Goal: Task Accomplishment & Management: Manage account settings

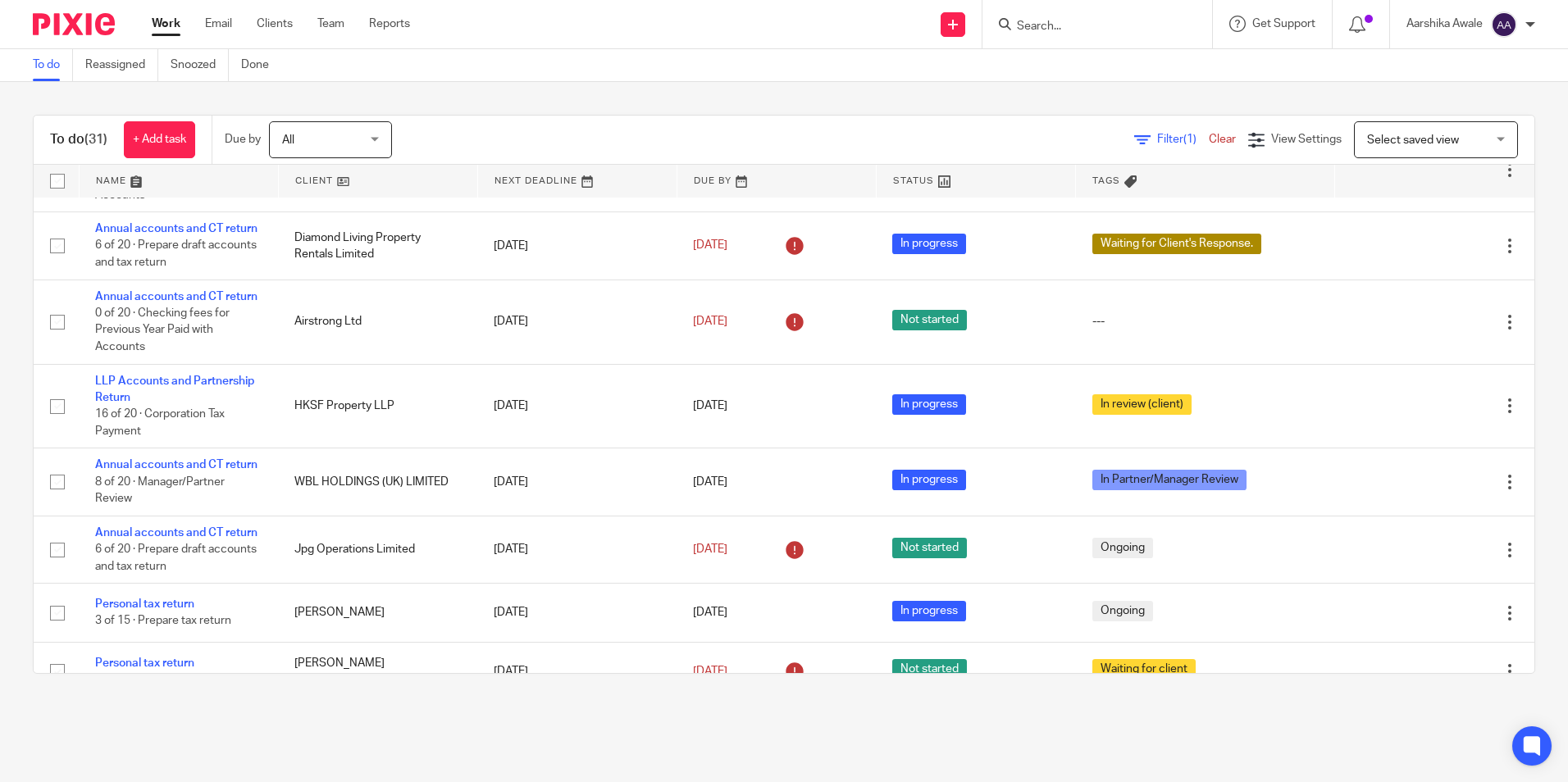
scroll to position [1229, 0]
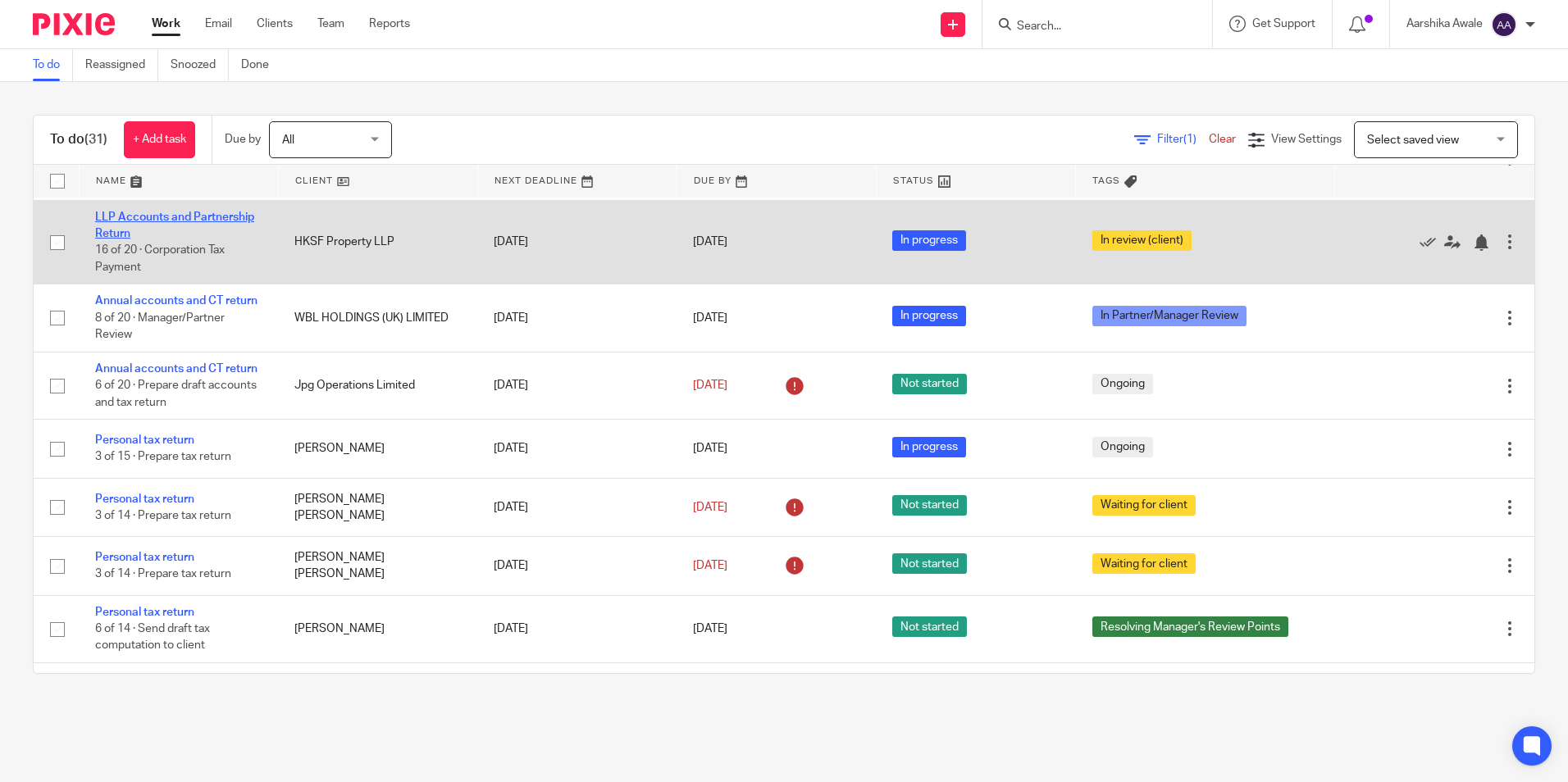
click at [211, 240] on link "LLP Accounts and Partnership Return" at bounding box center [175, 225] width 159 height 28
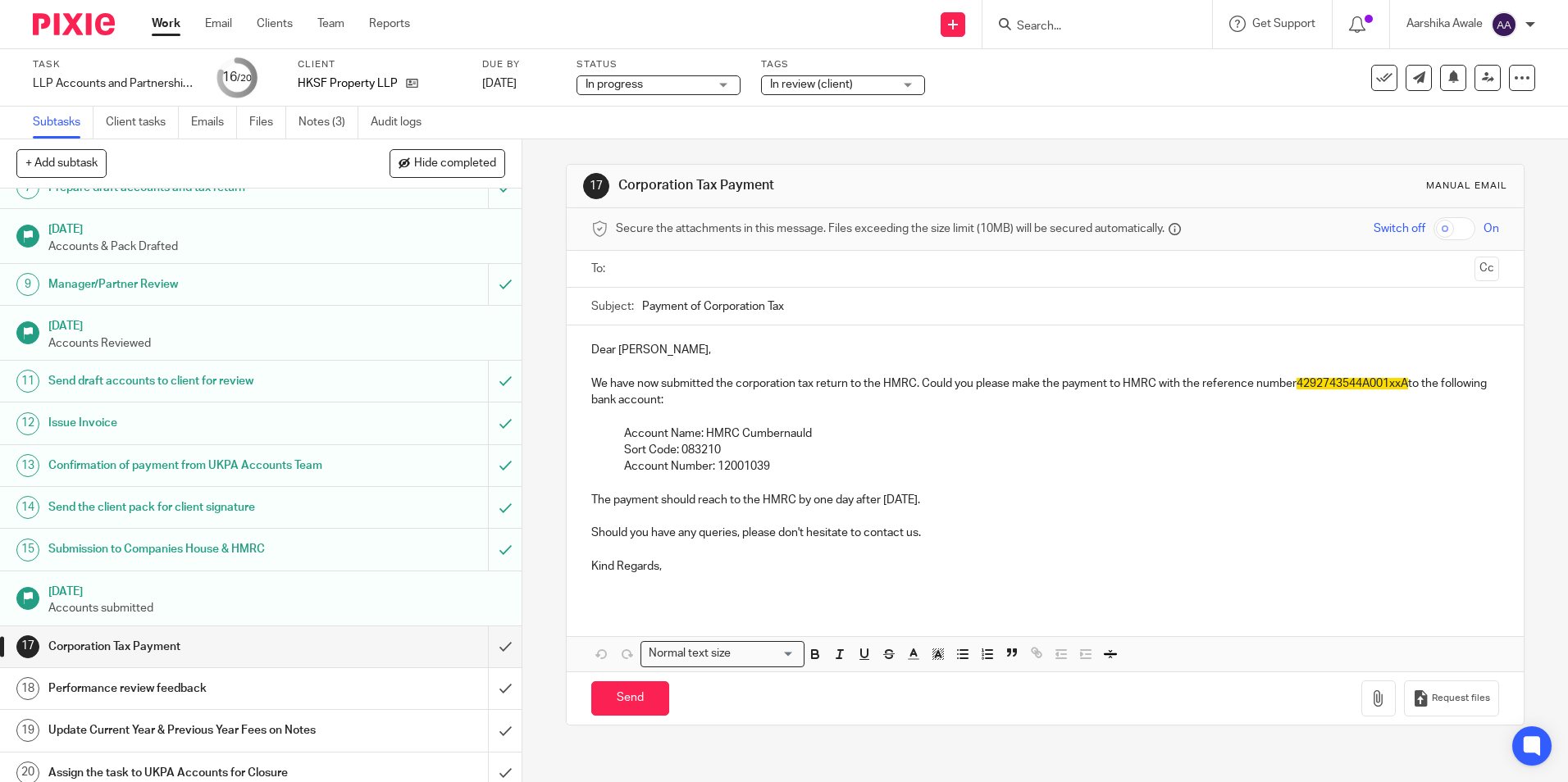
scroll to position [328, 0]
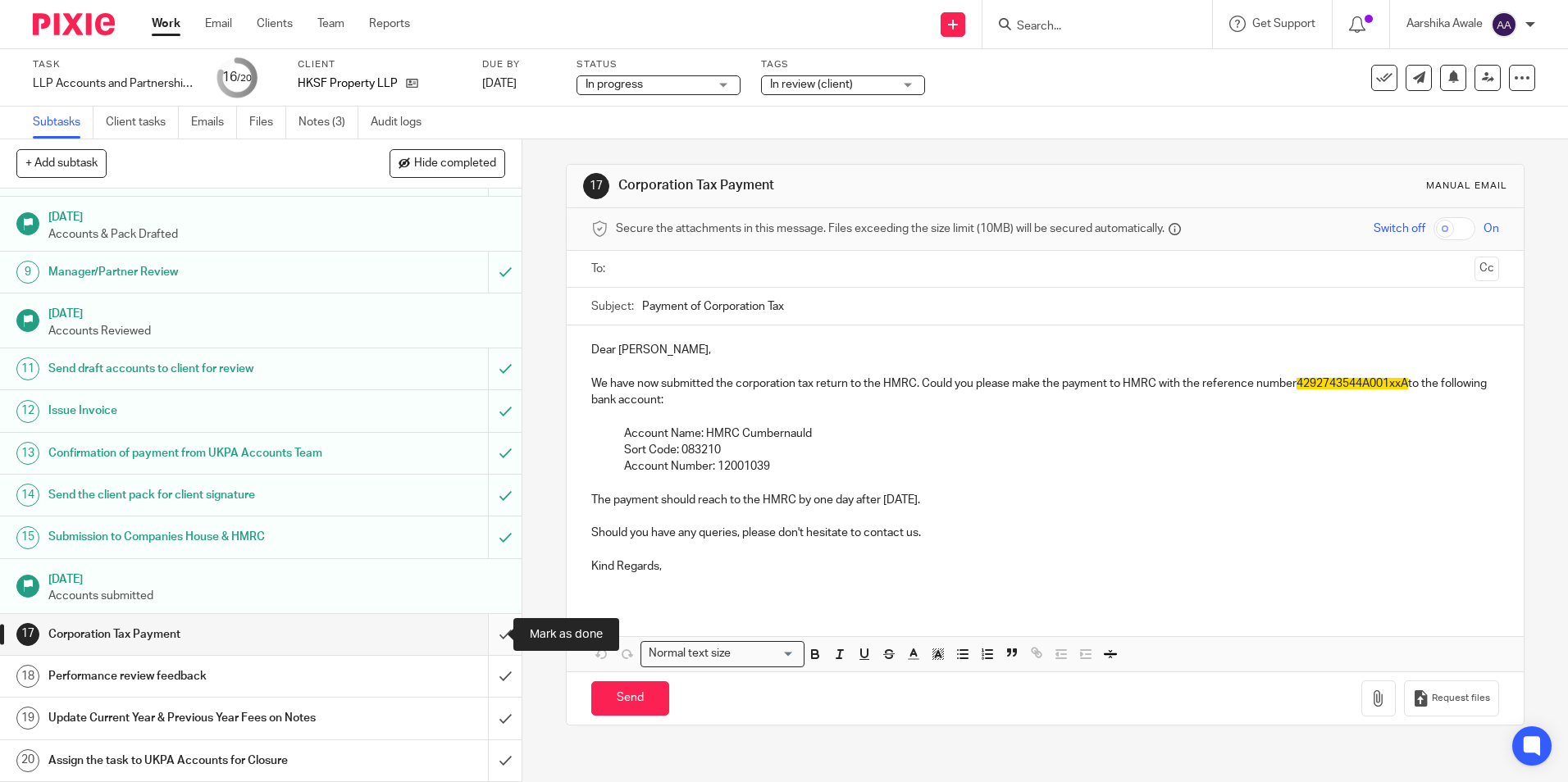
click at [492, 634] on input "submit" at bounding box center [260, 635] width 521 height 41
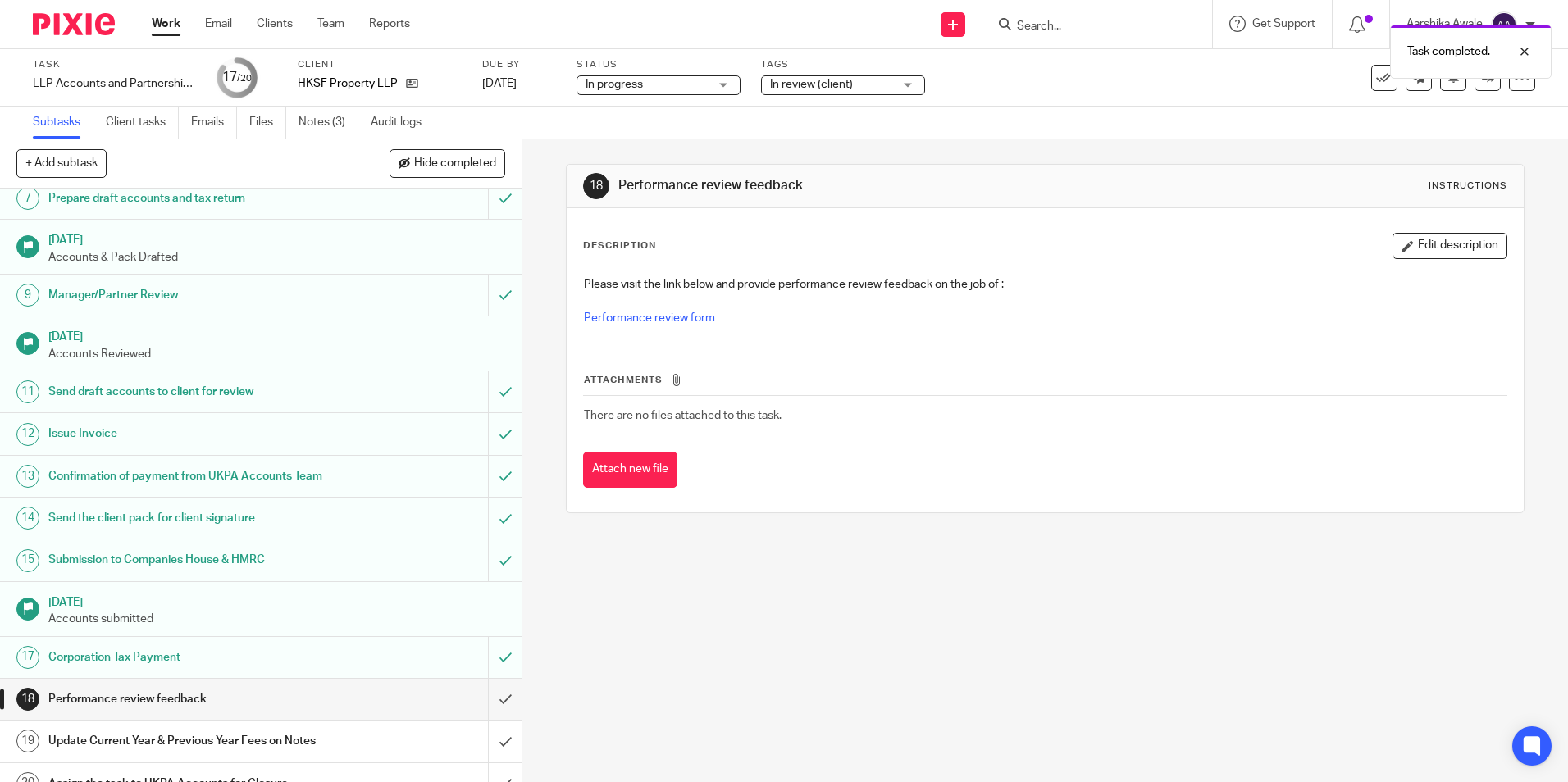
scroll to position [328, 0]
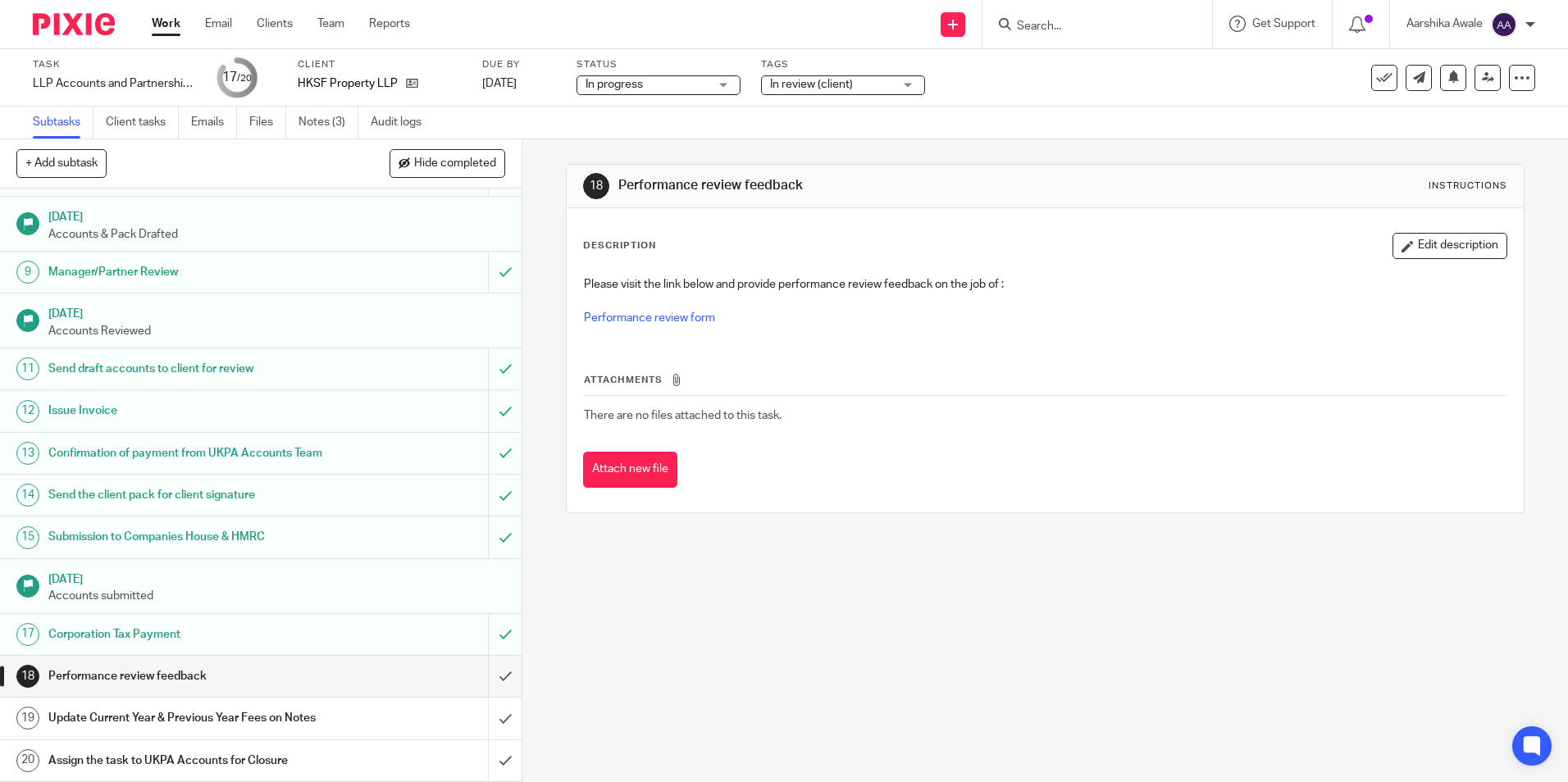
click at [840, 87] on span "In review (client)" at bounding box center [811, 84] width 83 height 11
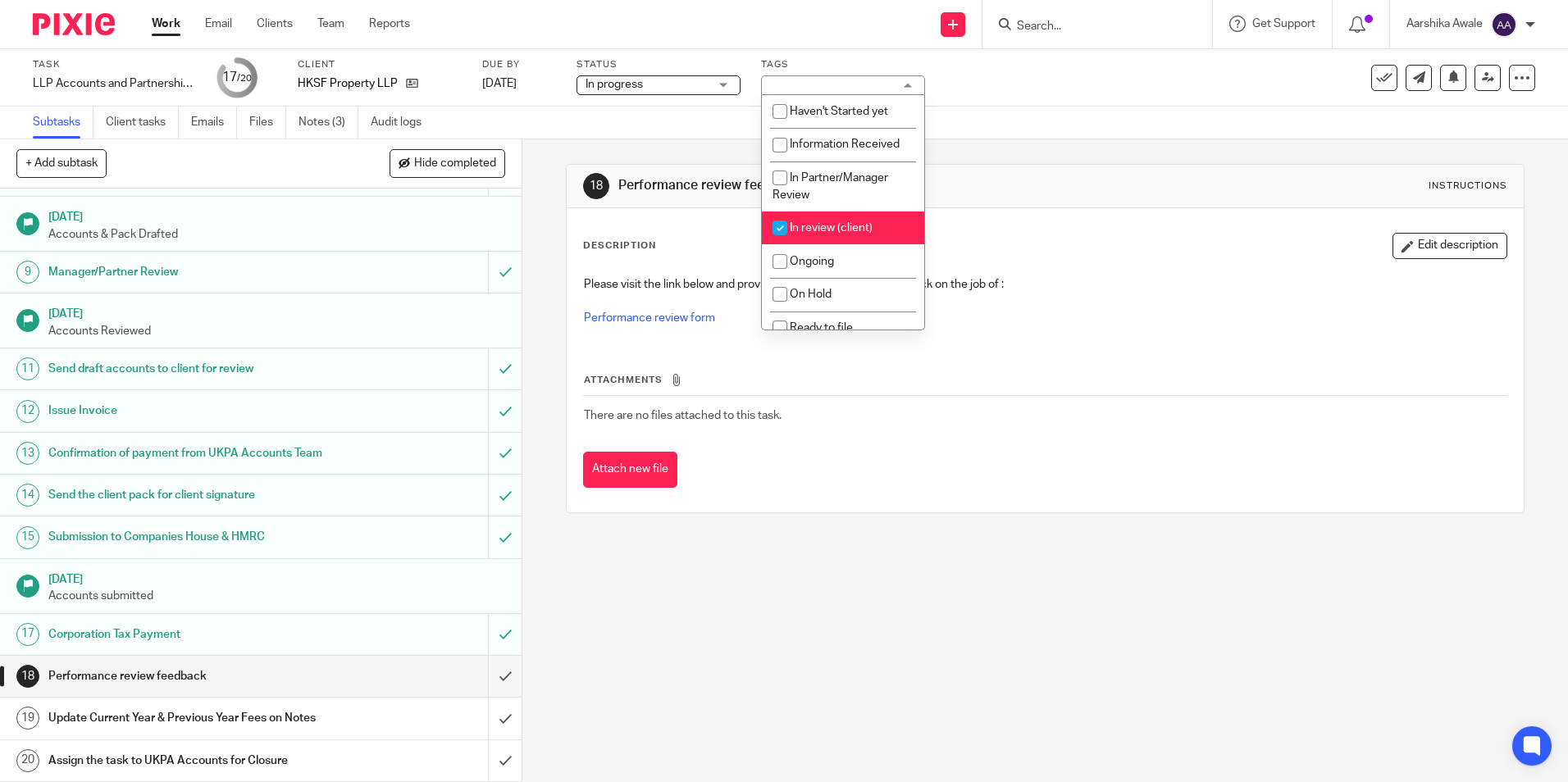
click at [793, 220] on input "checkbox" at bounding box center [780, 228] width 31 height 31
checkbox input "false"
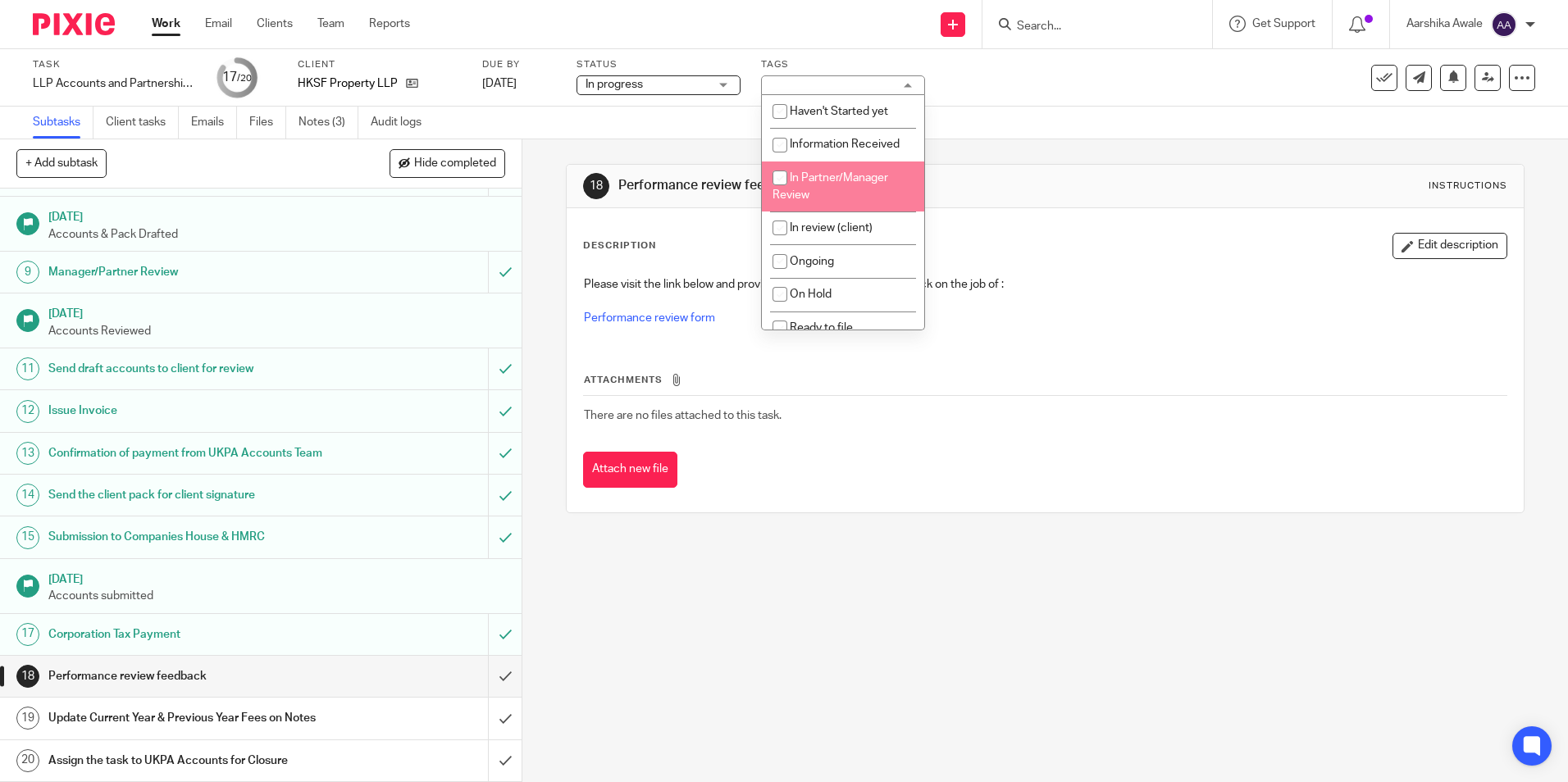
click at [1137, 146] on div "18 Performance review feedback Instructions Description Edit description Please…" at bounding box center [1044, 339] width 958 height 399
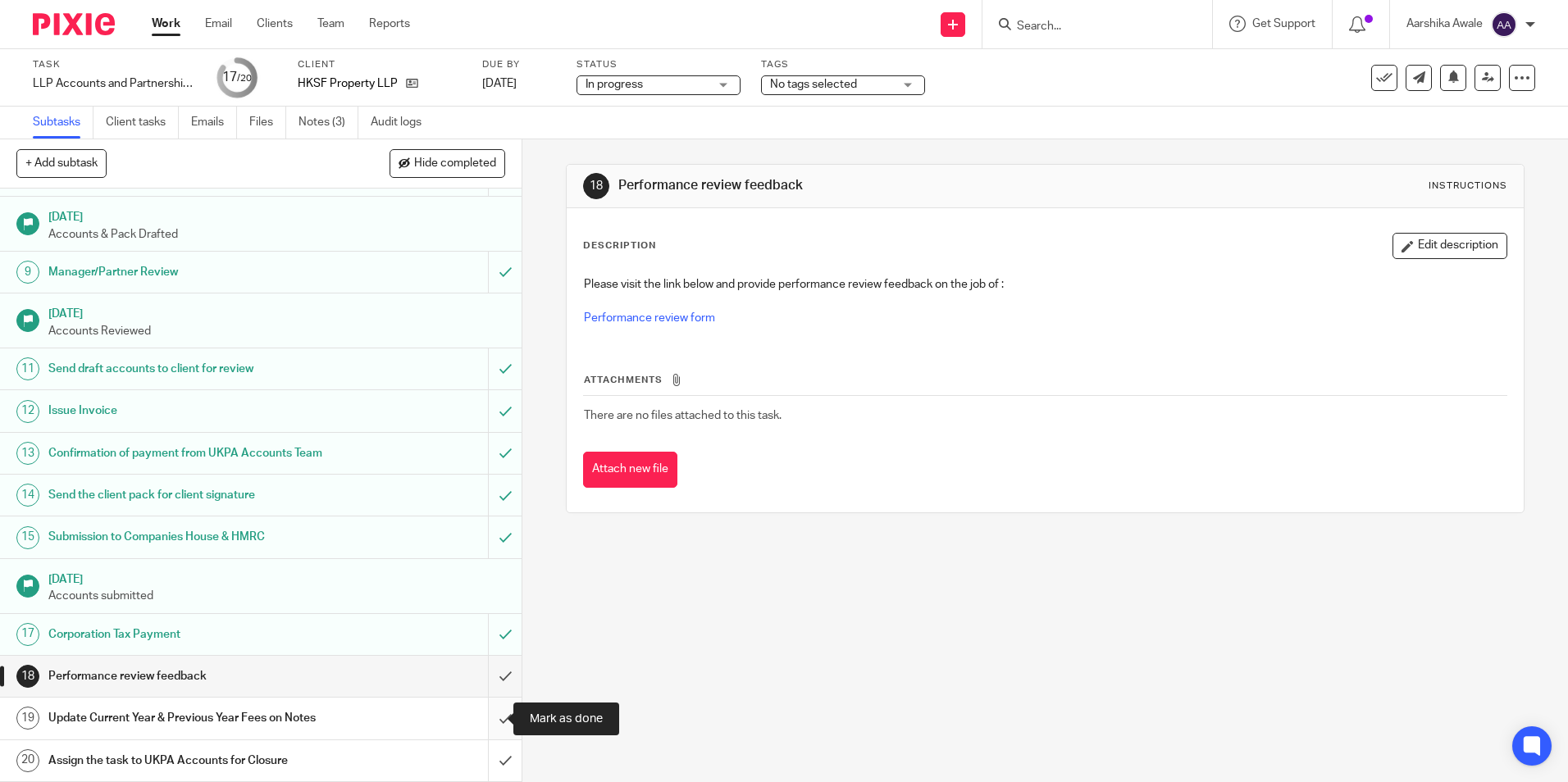
click at [478, 720] on input "submit" at bounding box center [260, 718] width 521 height 41
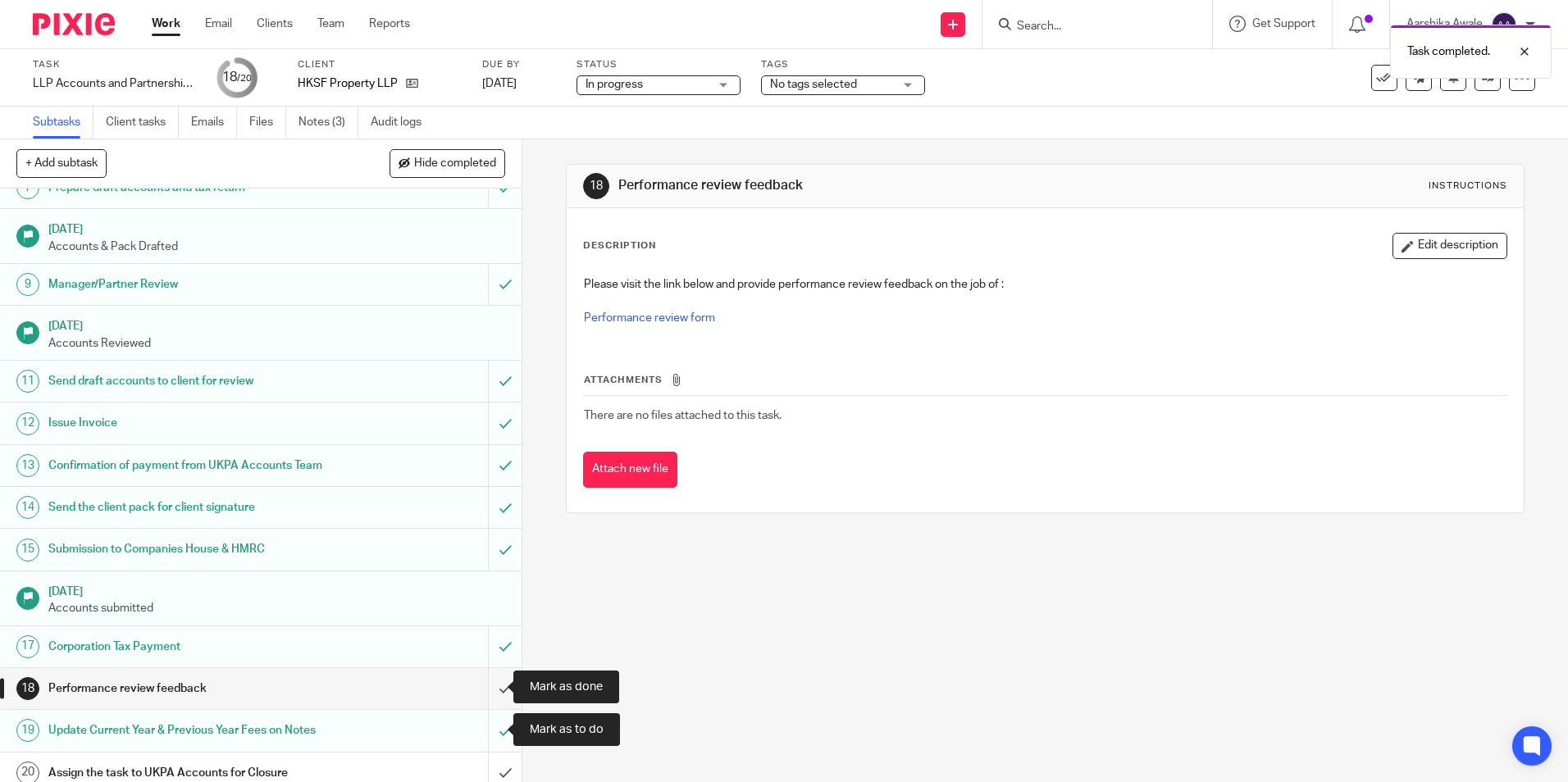
scroll to position [328, 0]
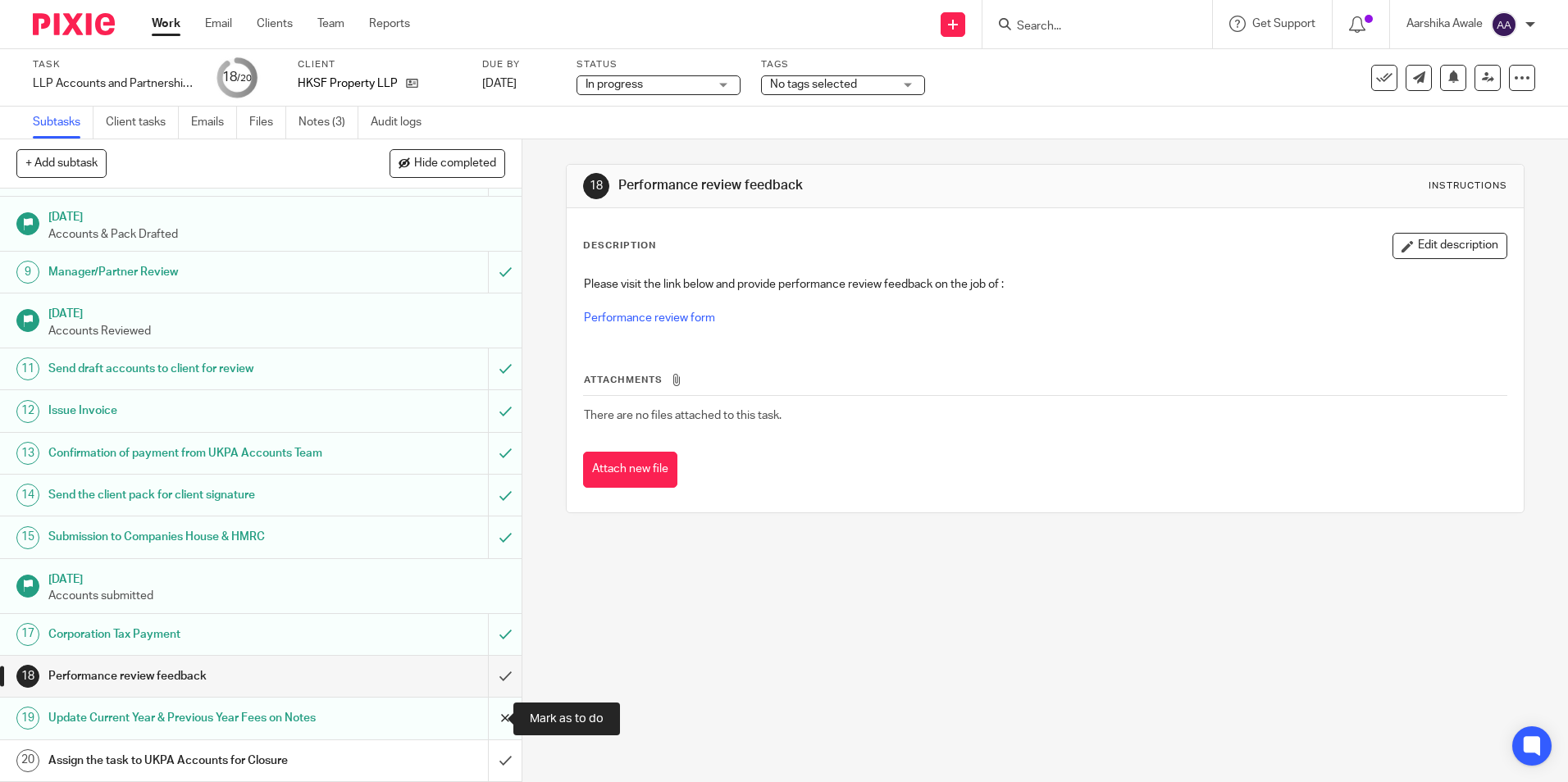
click at [495, 711] on input "submit" at bounding box center [260, 718] width 521 height 41
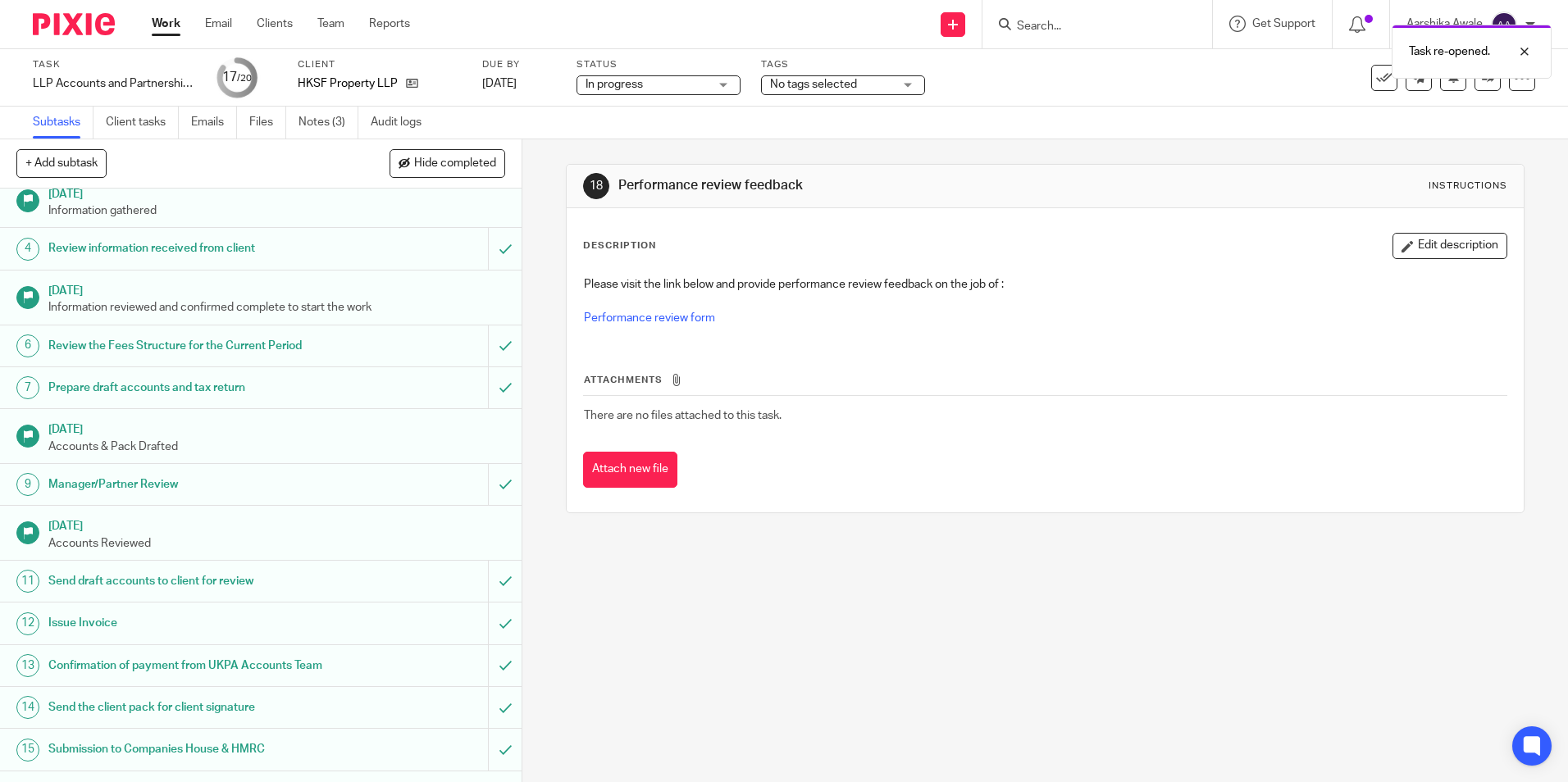
scroll to position [328, 0]
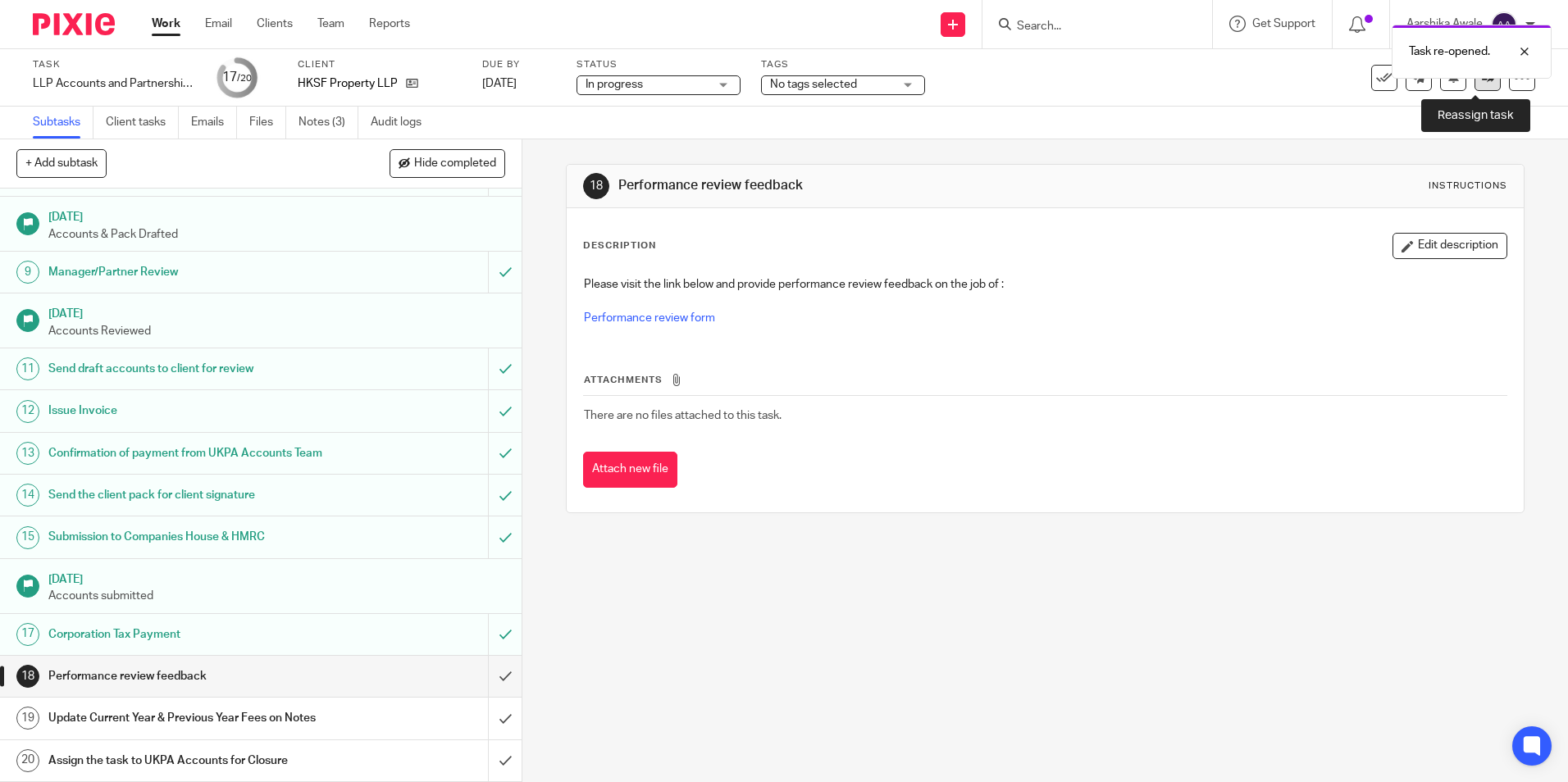
click at [1475, 87] on link at bounding box center [1488, 78] width 27 height 27
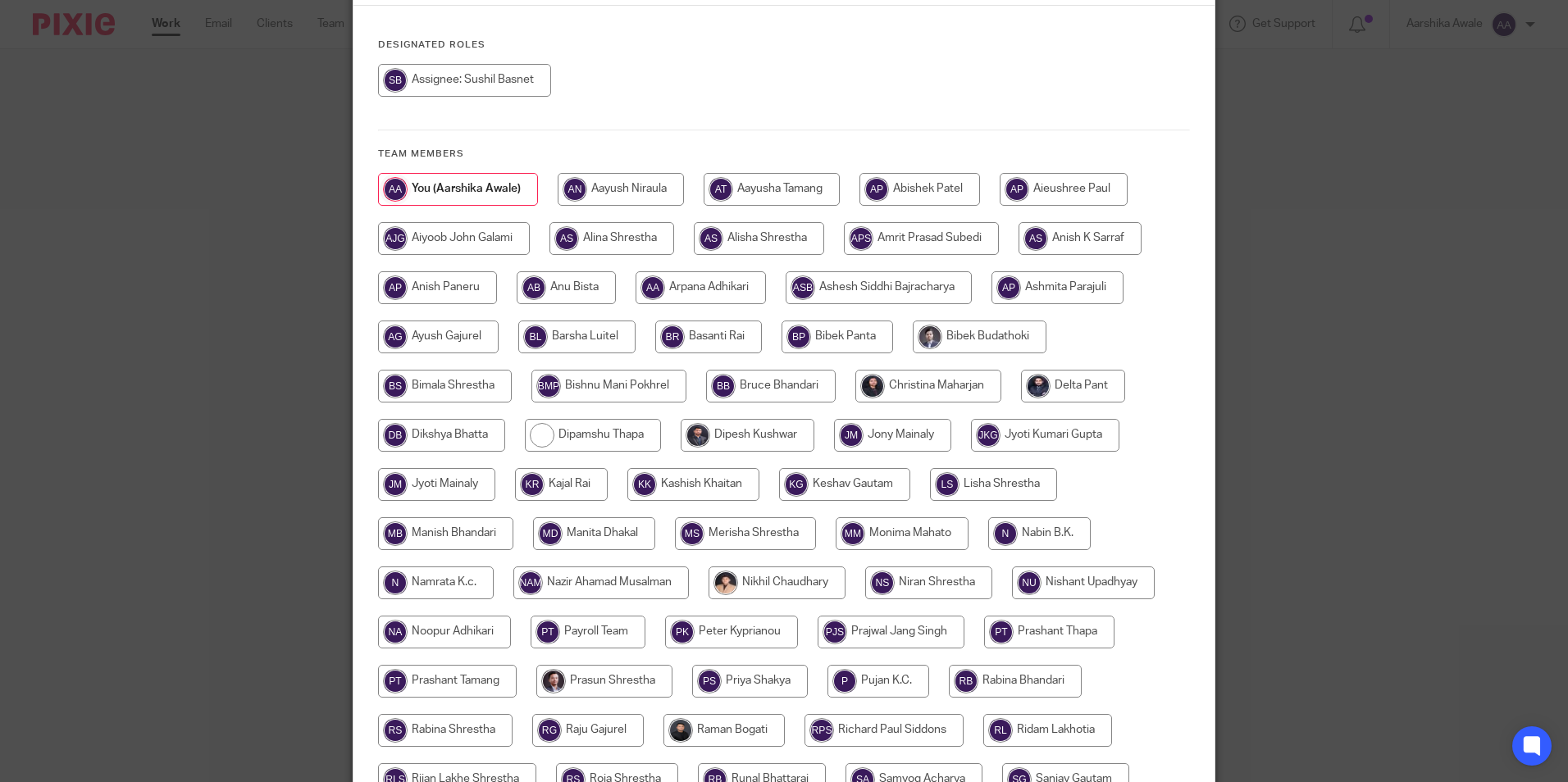
scroll to position [328, 0]
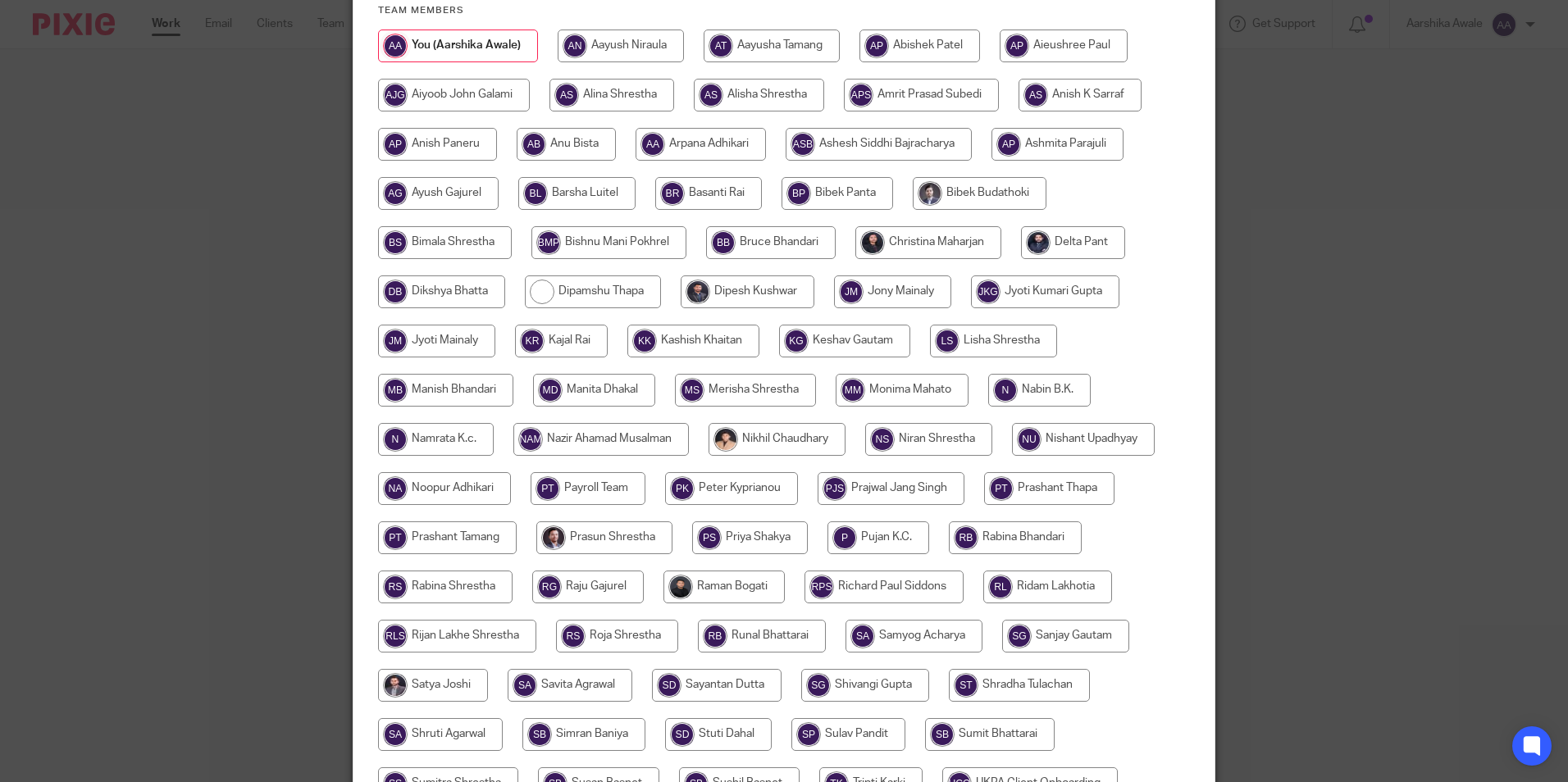
click at [864, 246] on input "radio" at bounding box center [928, 242] width 146 height 33
radio input "true"
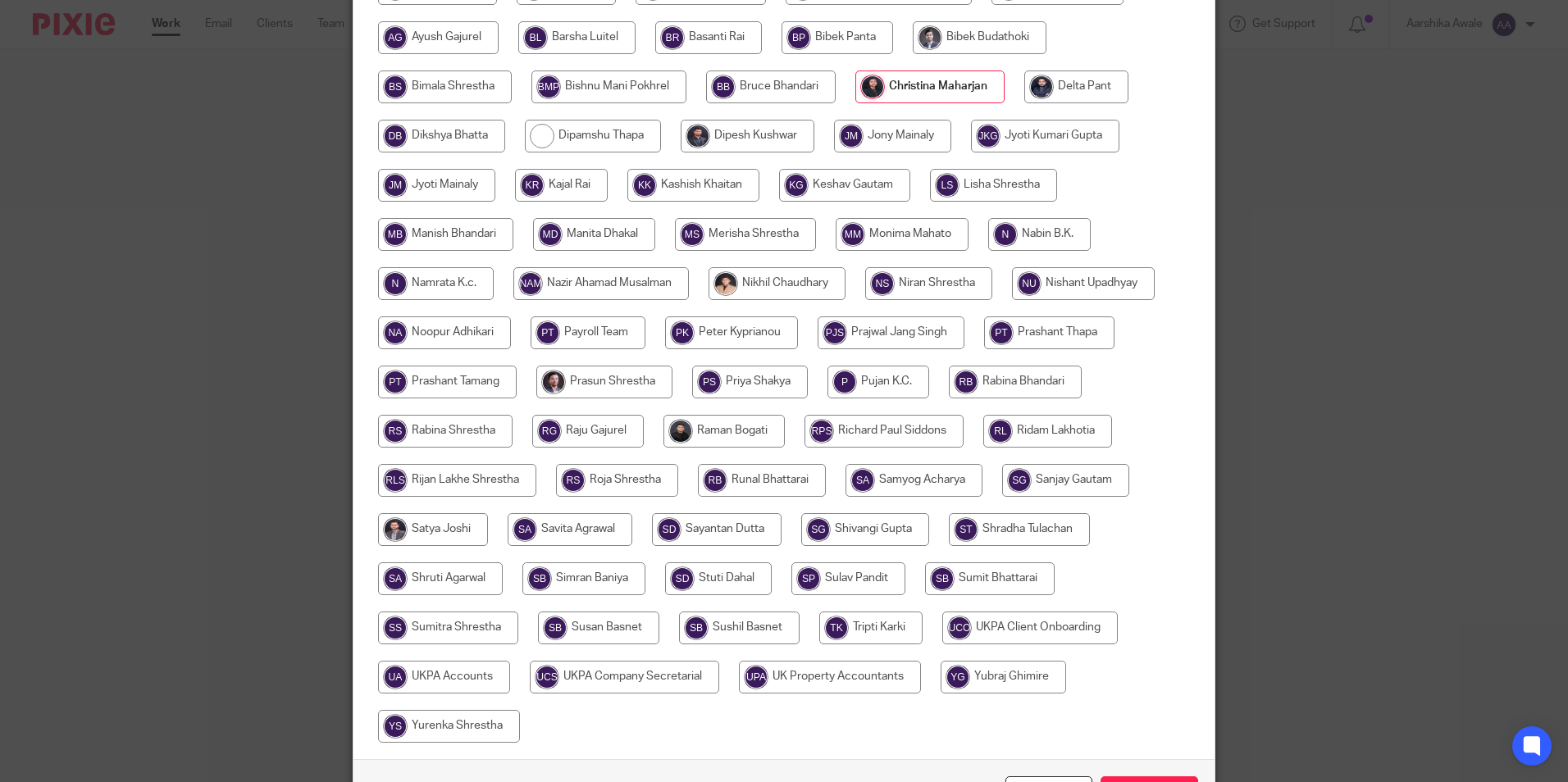
scroll to position [574, 0]
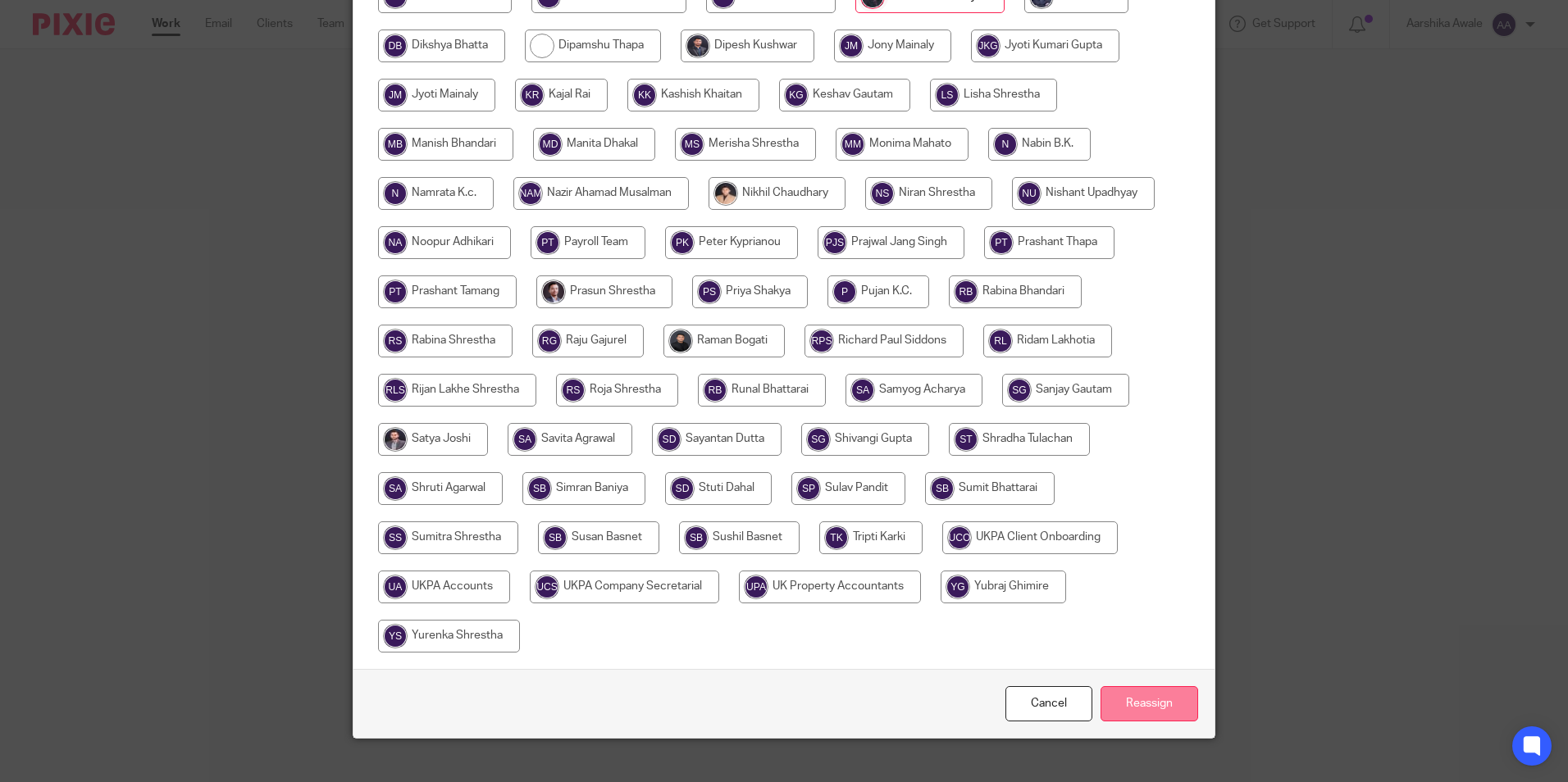
click at [1146, 717] on input "Reassign" at bounding box center [1149, 703] width 98 height 35
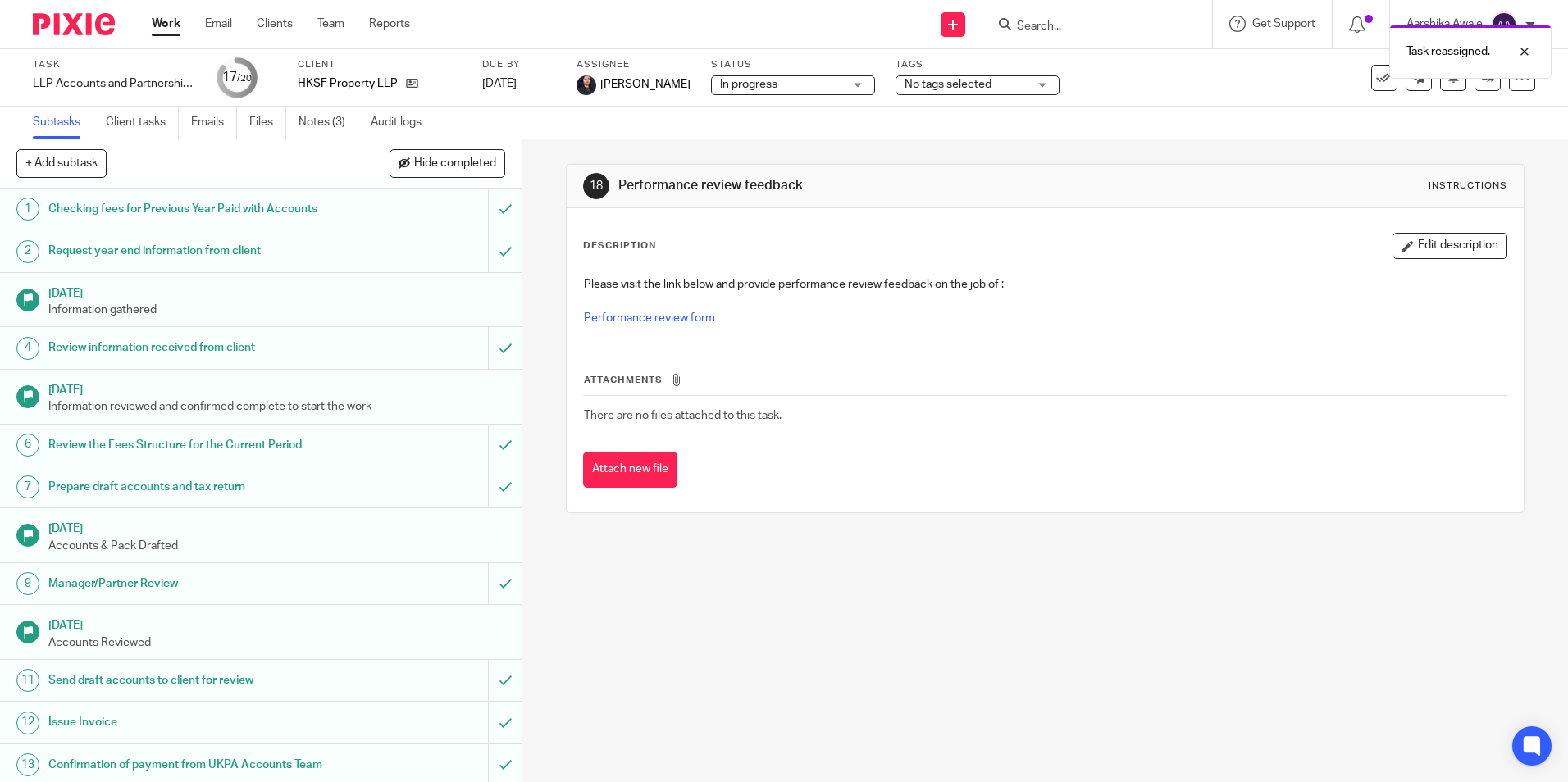
click at [90, 28] on img at bounding box center [74, 24] width 82 height 22
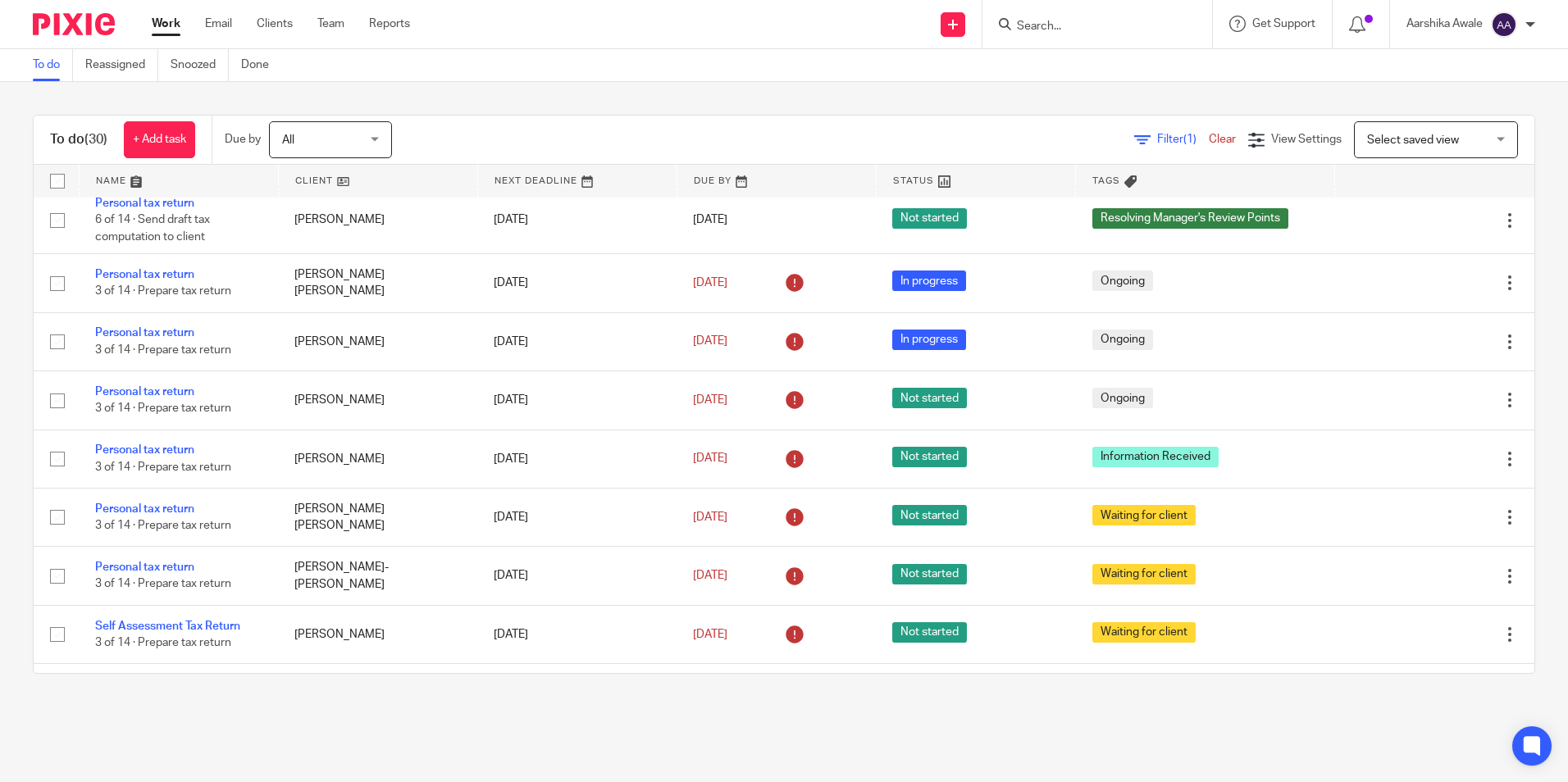
scroll to position [1558, 0]
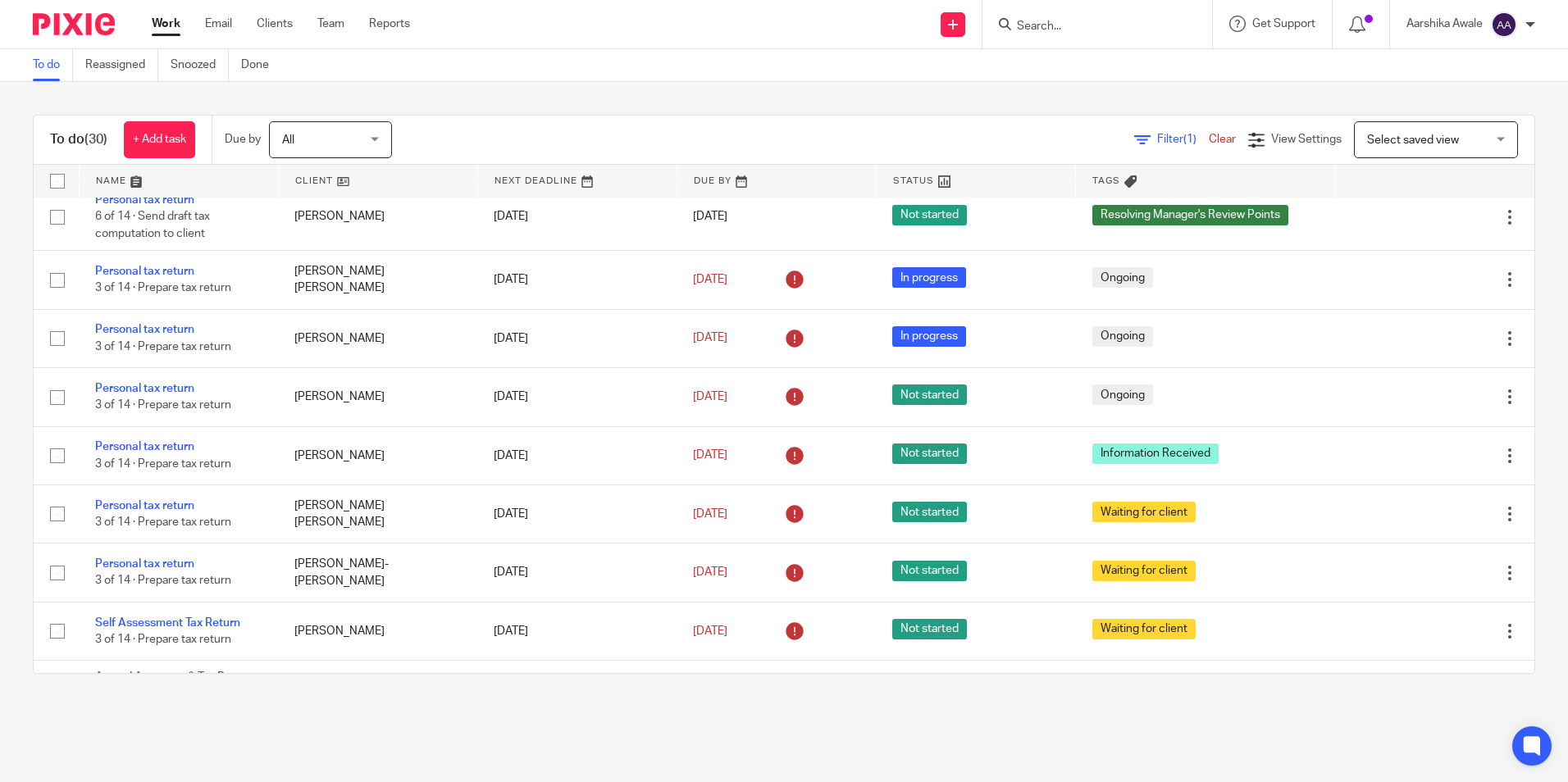
click at [1182, 759] on main "To do Reassigned Snoozed Done To do (30) + Add task Due by All All [DATE] [DATE…" at bounding box center [784, 391] width 1568 height 782
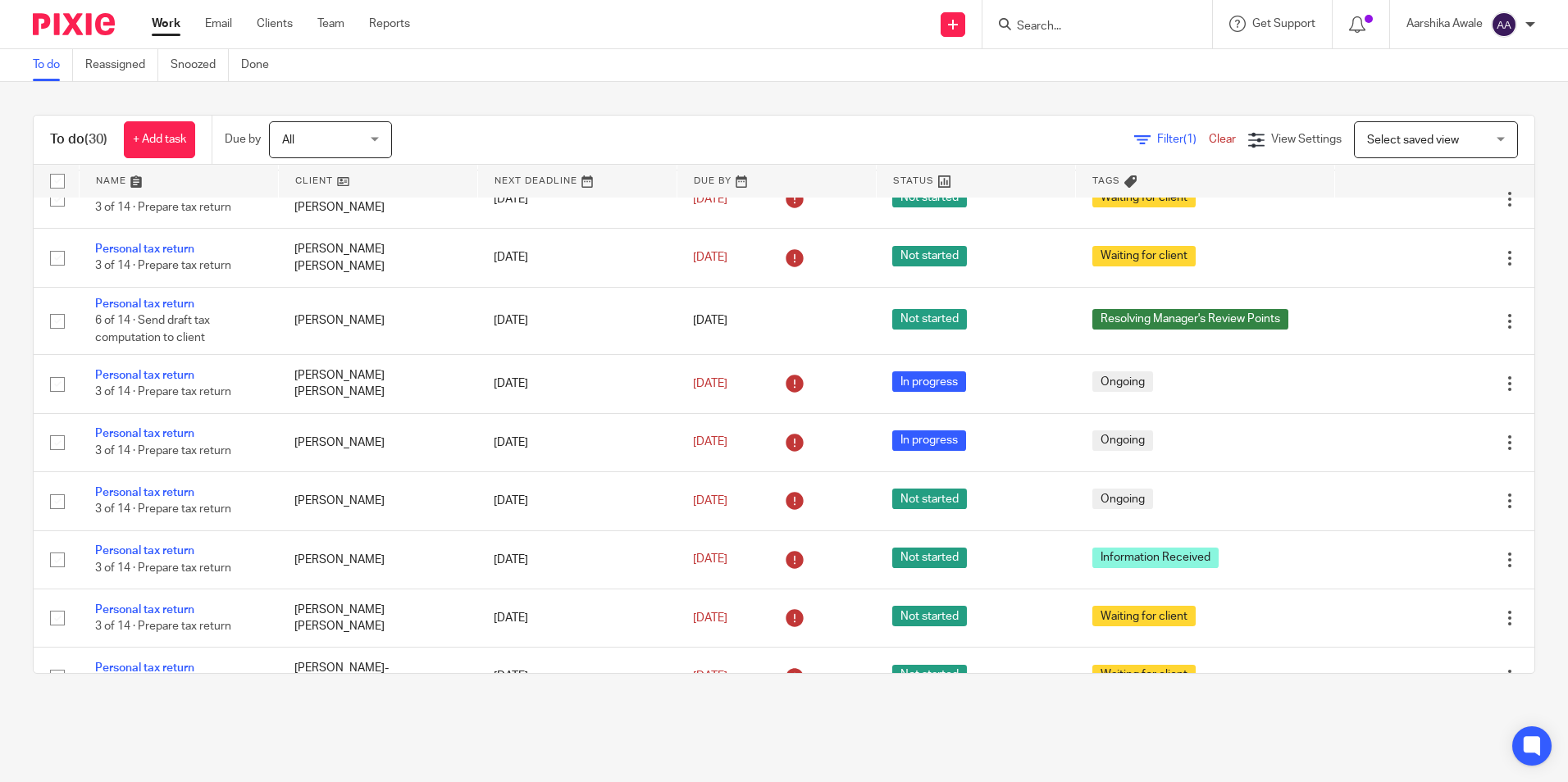
drag, startPoint x: 1056, startPoint y: 360, endPoint x: 1038, endPoint y: 347, distance: 22.2
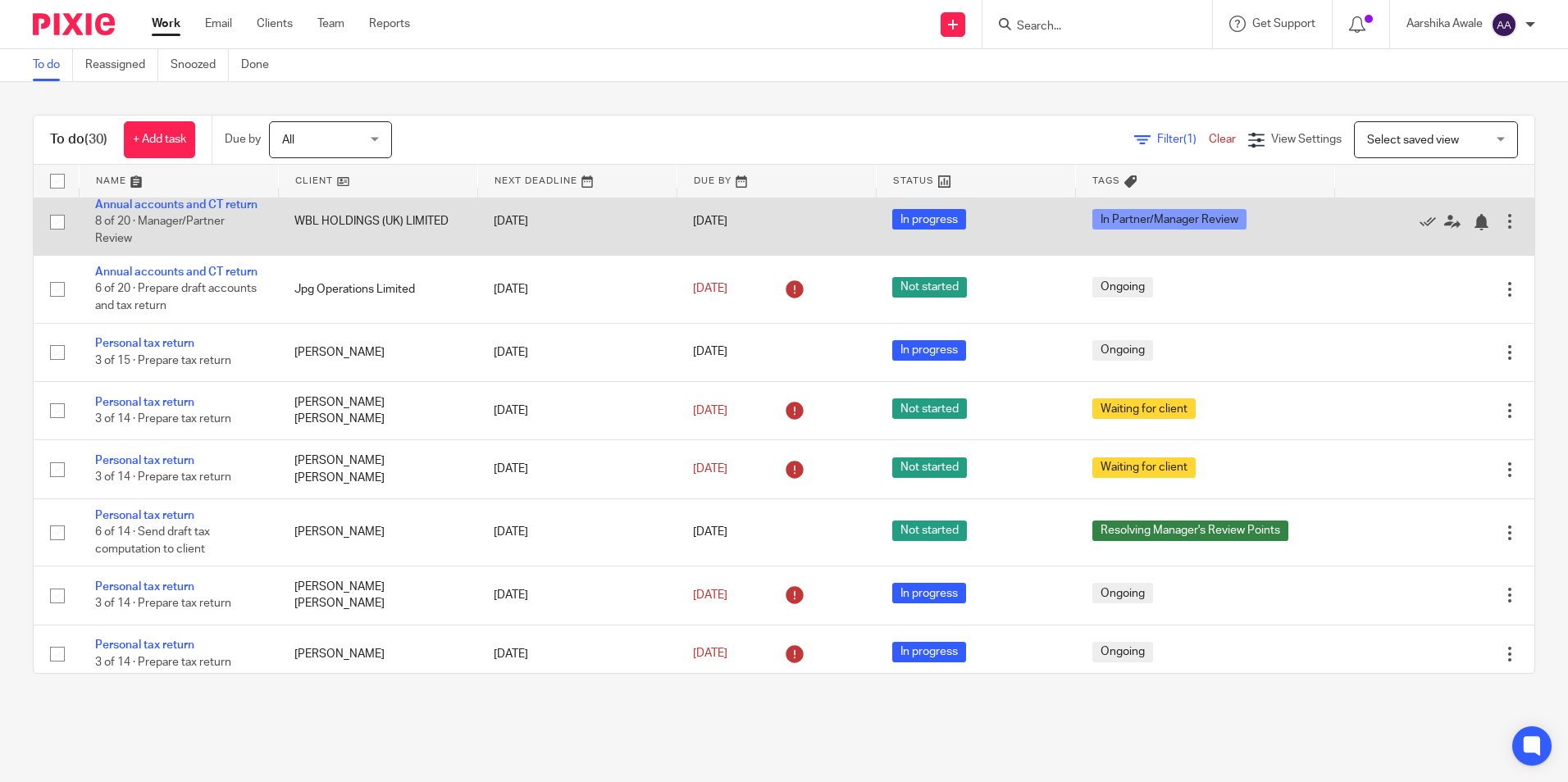
scroll to position [1229, 0]
